Goal: Obtain resource: Download file/media

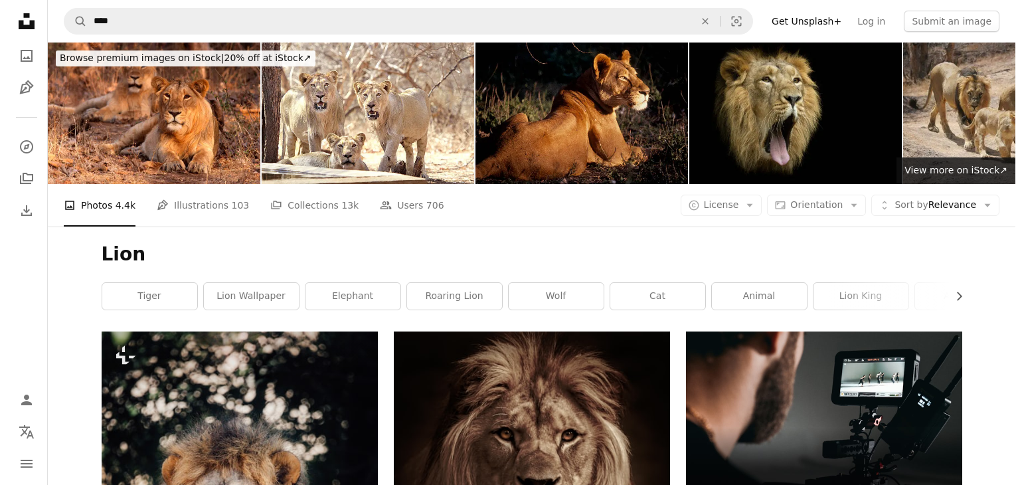
scroll to position [1924, 0]
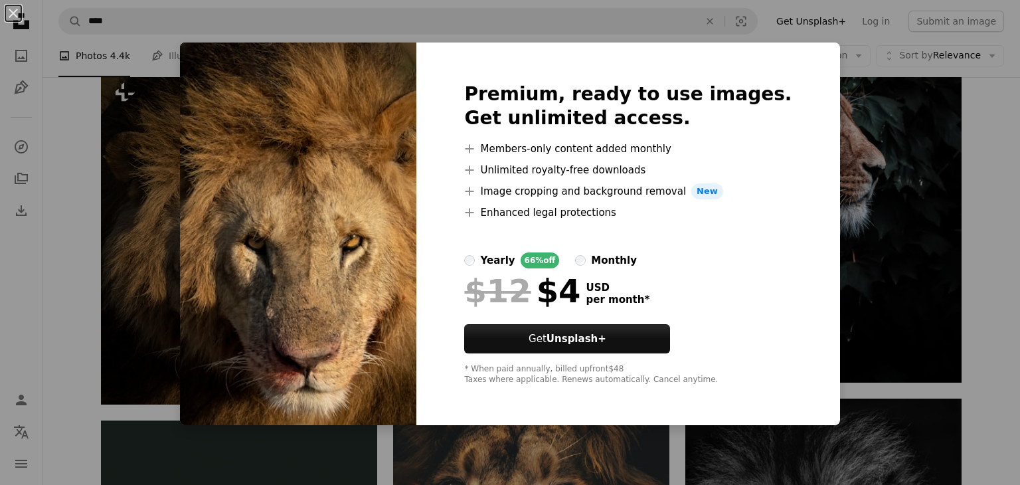
click at [894, 165] on div "An X shape Premium, ready to use images. Get unlimited access. A plus sign Memb…" at bounding box center [510, 242] width 1020 height 485
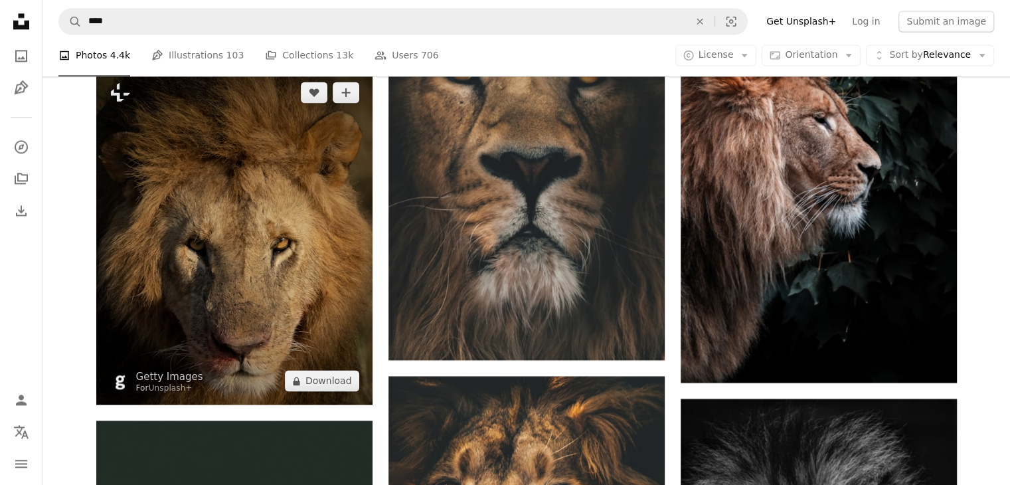
drag, startPoint x: 293, startPoint y: 266, endPoint x: 208, endPoint y: 244, distance: 87.1
click at [208, 244] on img at bounding box center [234, 236] width 276 height 336
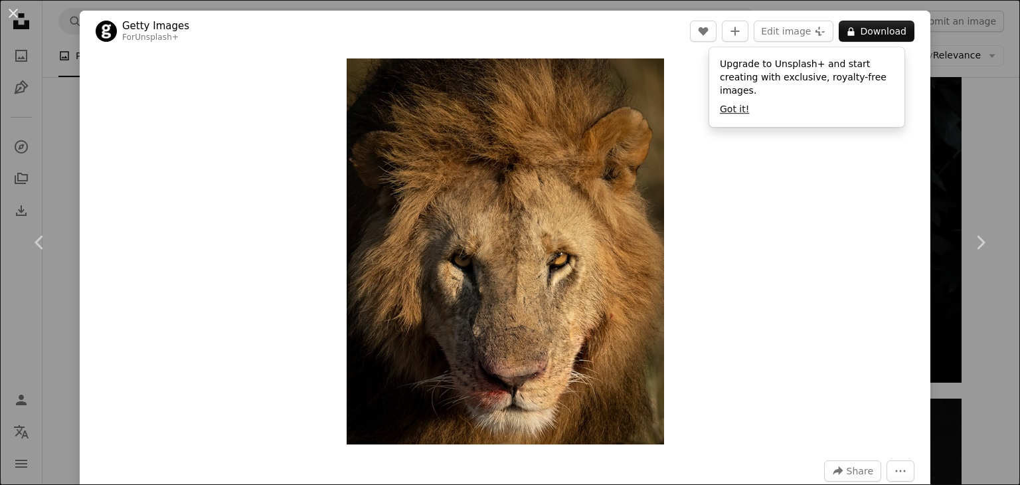
click at [736, 103] on button "Got it!" at bounding box center [734, 109] width 29 height 13
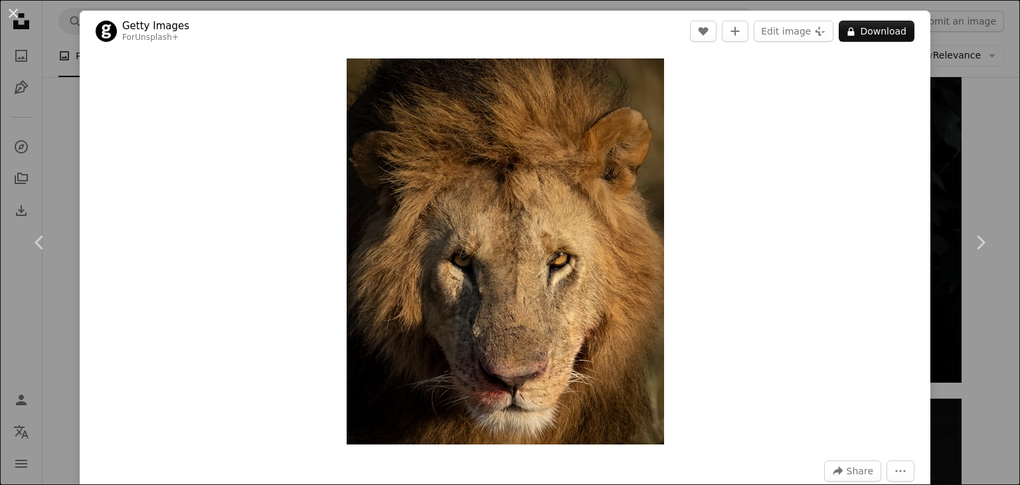
click at [976, 85] on div "An X shape Chevron left Chevron right Getty Images For Unsplash+ A heart A plus…" at bounding box center [510, 242] width 1020 height 485
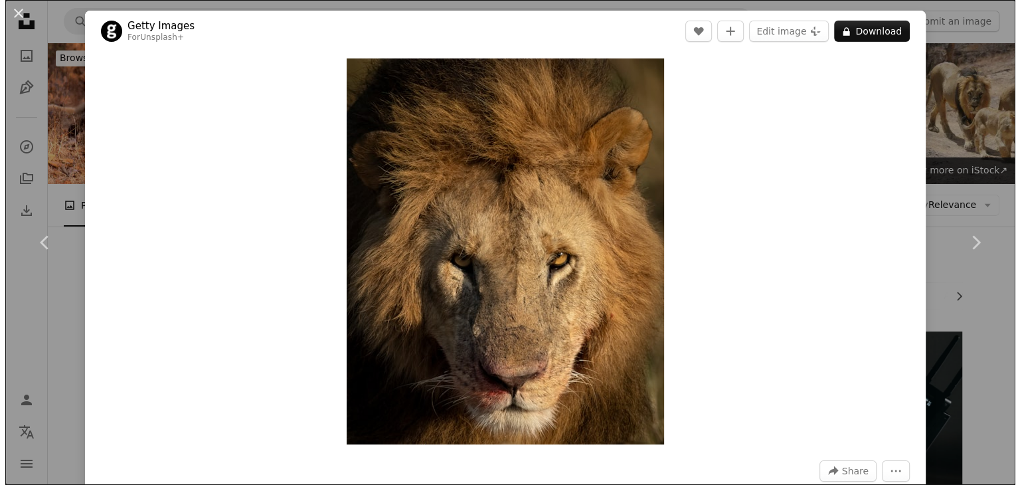
scroll to position [1924, 0]
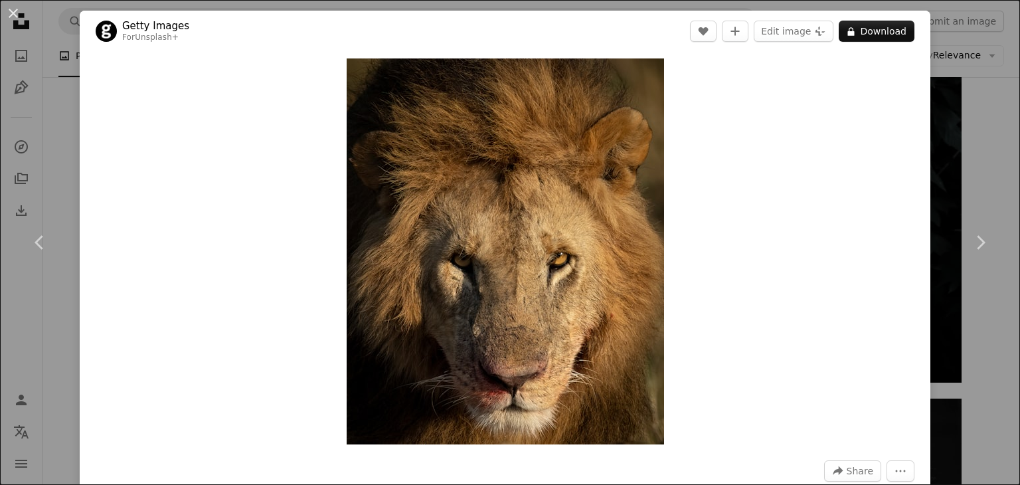
click at [962, 116] on div "An X shape Chevron left Chevron right Getty Images For Unsplash+ A heart A plus…" at bounding box center [510, 242] width 1020 height 485
